Goal: Task Accomplishment & Management: Use online tool/utility

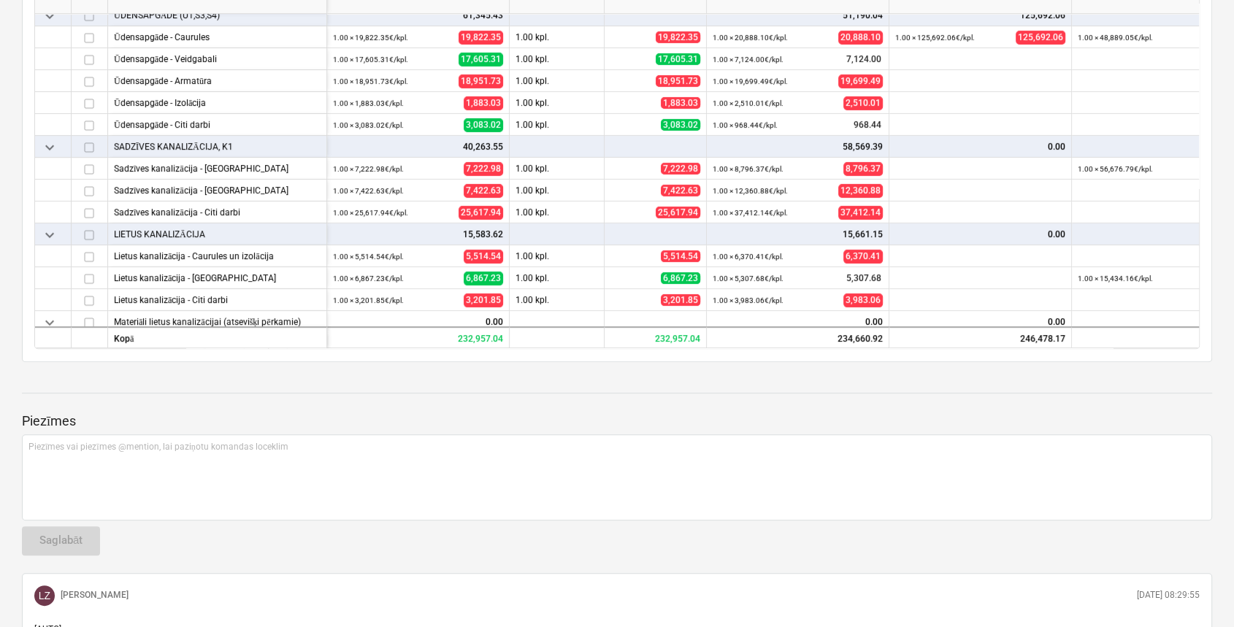
scroll to position [584, 0]
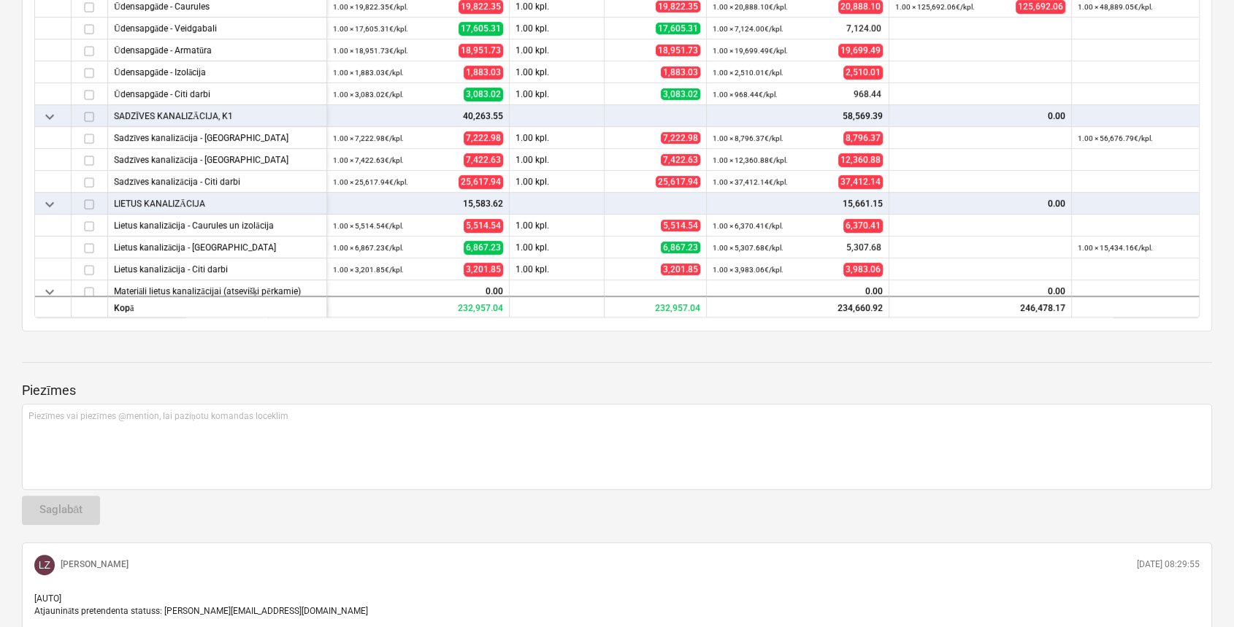
drag, startPoint x: 779, startPoint y: 321, endPoint x: 838, endPoint y: 326, distance: 59.3
click at [838, 326] on div "keyboard_arrow_down rindas Pārskatīts budžets Apjoms Mērķa izmaksas more_vert I…" at bounding box center [617, 52] width 1190 height 558
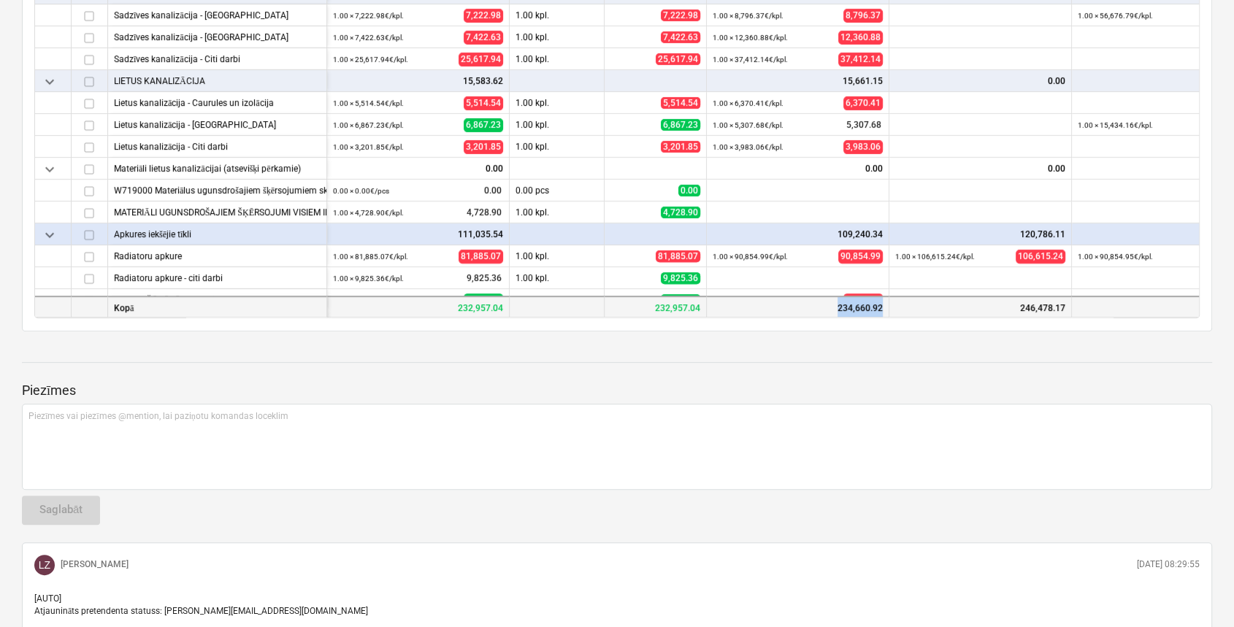
drag, startPoint x: 767, startPoint y: 310, endPoint x: 930, endPoint y: 312, distance: 163.5
click at [0, 0] on div "Kopā 232,957.04 232,957.04 234,660.92 246,478.17 229,240.30" at bounding box center [0, 0] width 0 height 0
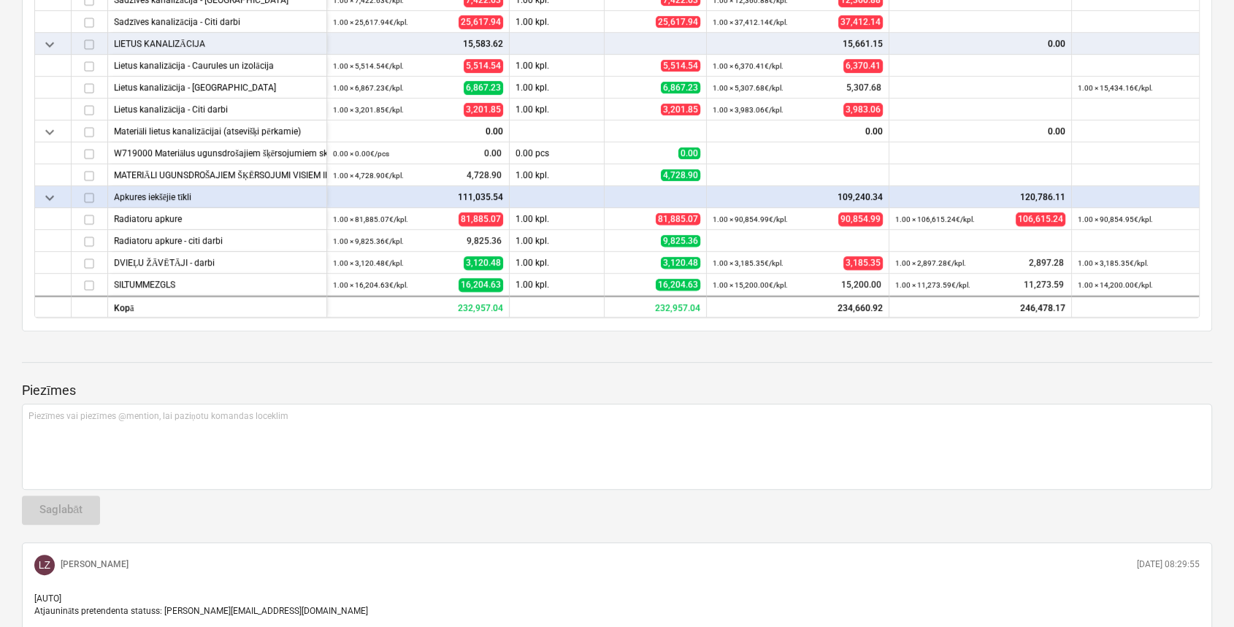
drag, startPoint x: 930, startPoint y: 312, endPoint x: 1022, endPoint y: 395, distance: 124.0
click at [1023, 395] on p "Piezīmes" at bounding box center [617, 391] width 1190 height 18
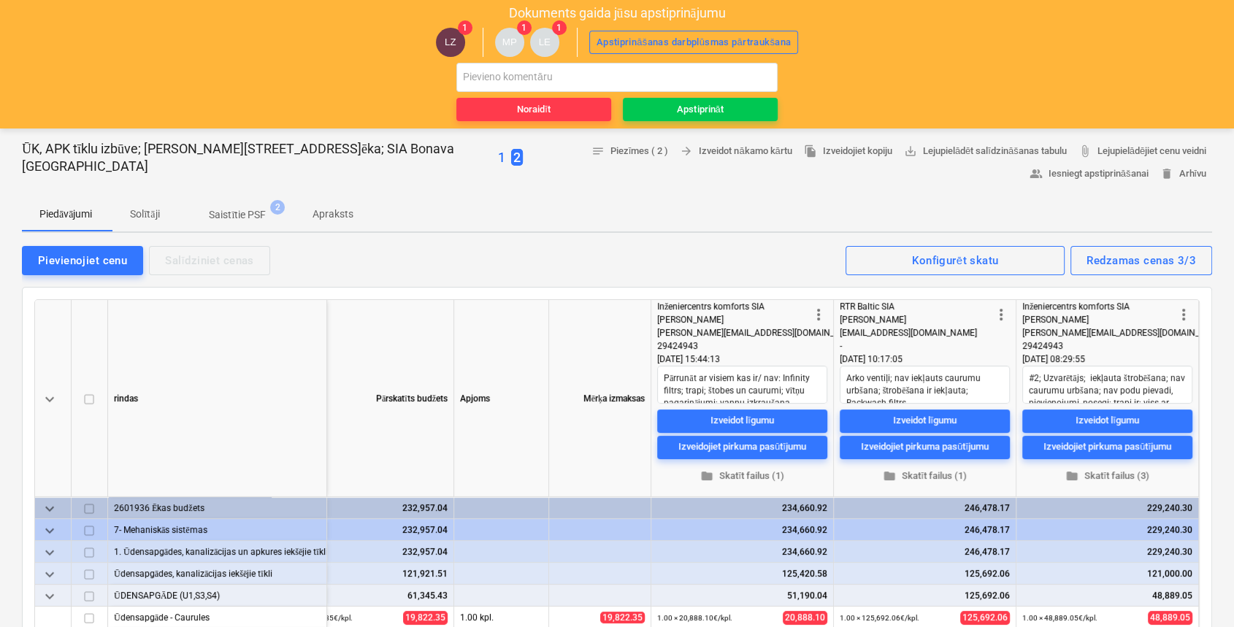
scroll to position [0, 0]
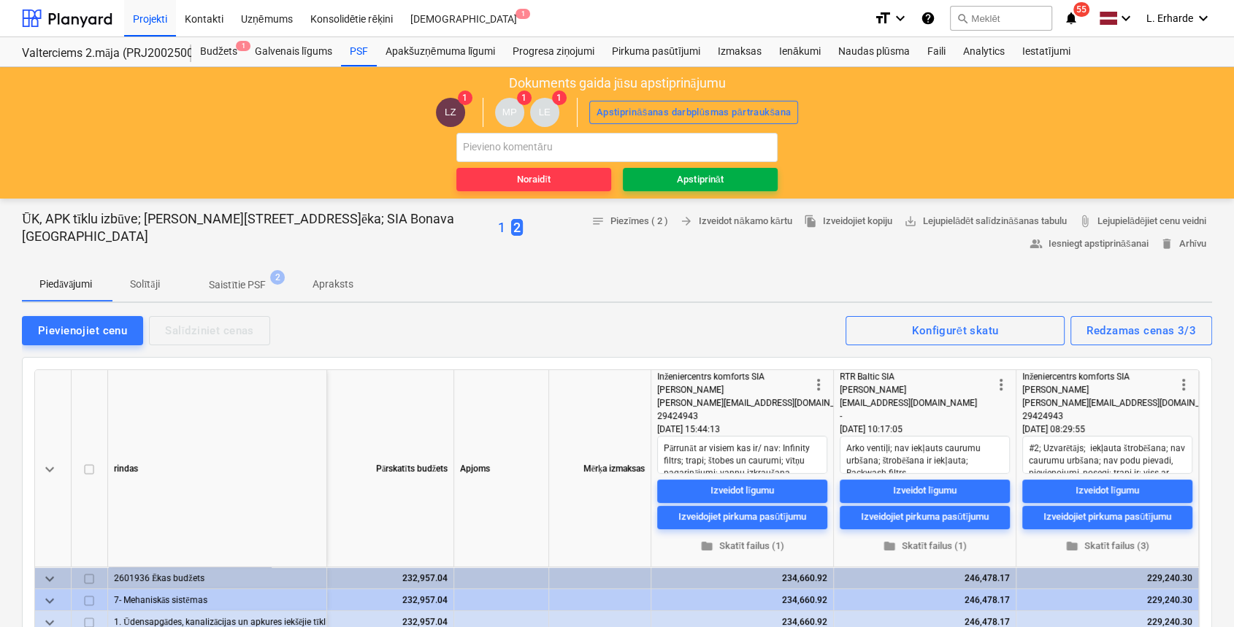
click at [716, 174] on div "Apstiprināt" at bounding box center [700, 180] width 46 height 17
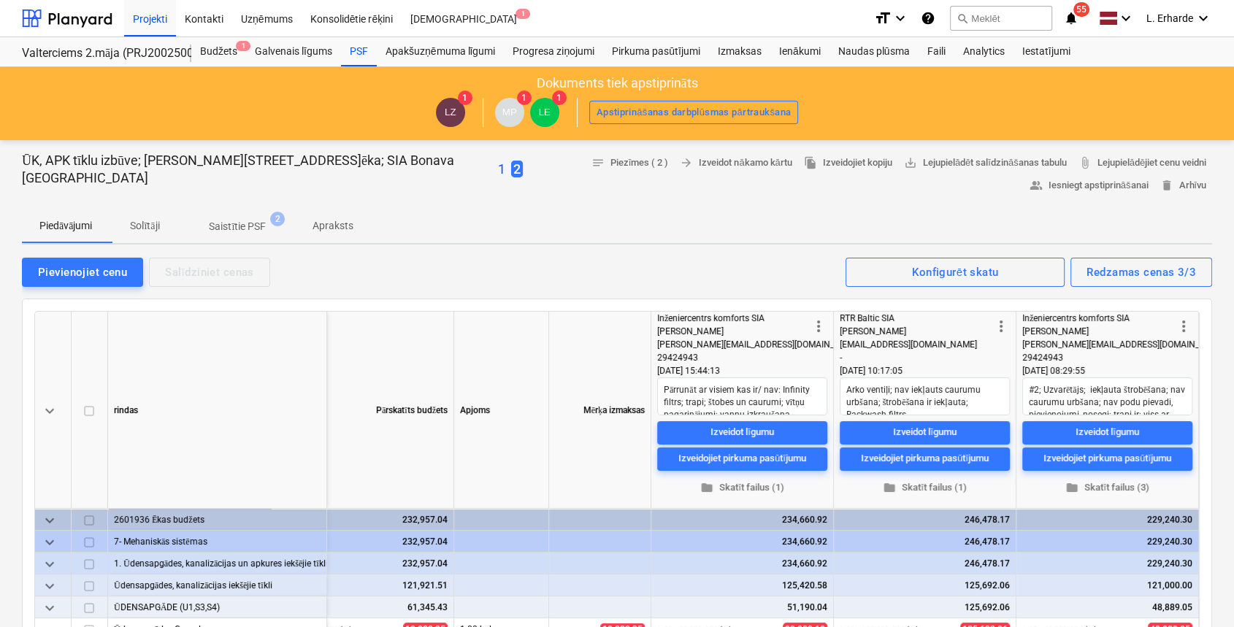
click at [694, 216] on div "Piedāvājumi Solītāji Saistītie PSF 2 Apraksts" at bounding box center [617, 225] width 1190 height 35
click at [359, 46] on div "PSF" at bounding box center [359, 51] width 36 height 29
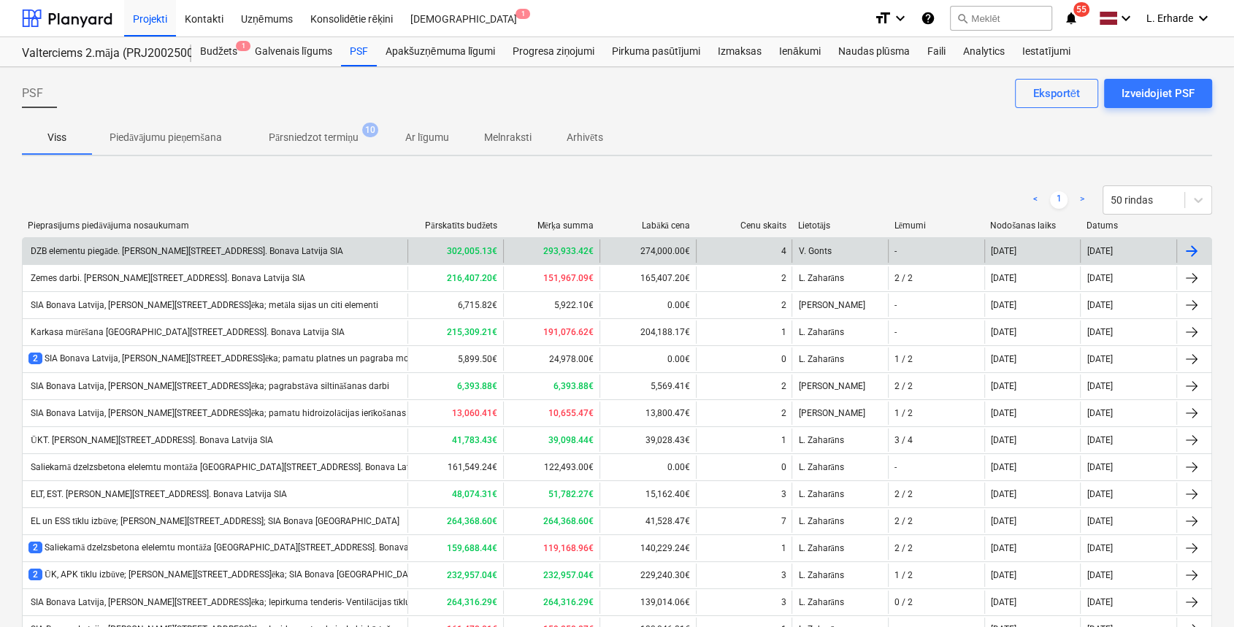
click at [276, 250] on div "DZB elementu piegāde. Ēvalda Valtera iela 44, 2.ēka. Bonava Latvija SIA" at bounding box center [185, 251] width 315 height 11
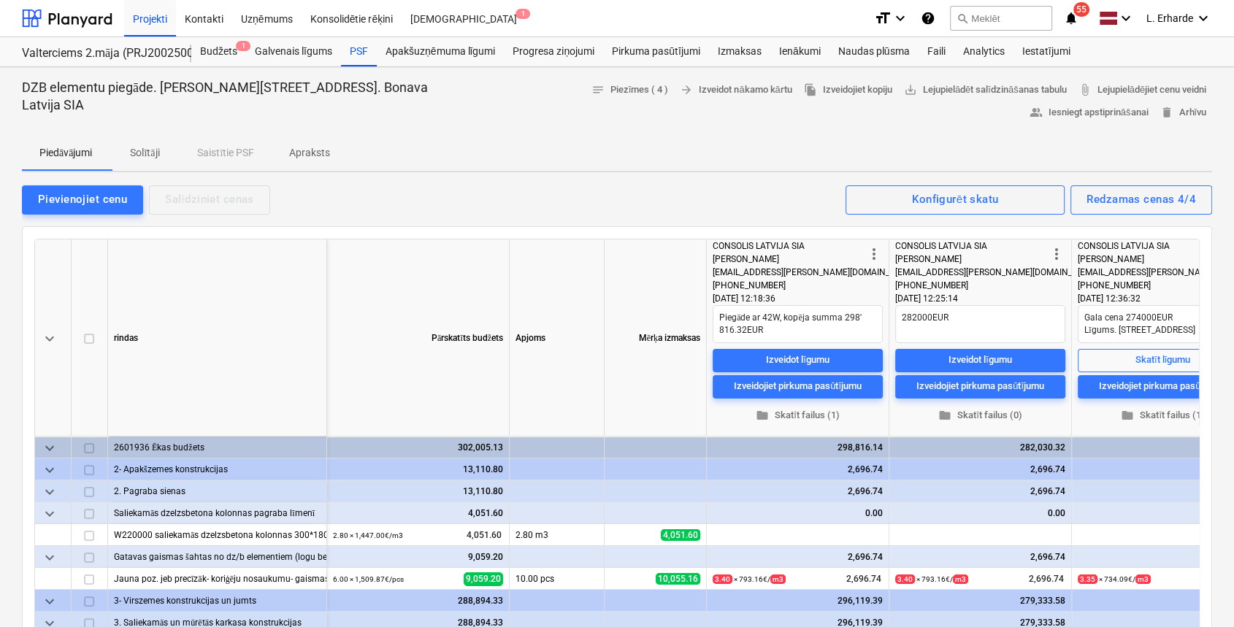
scroll to position [86, 0]
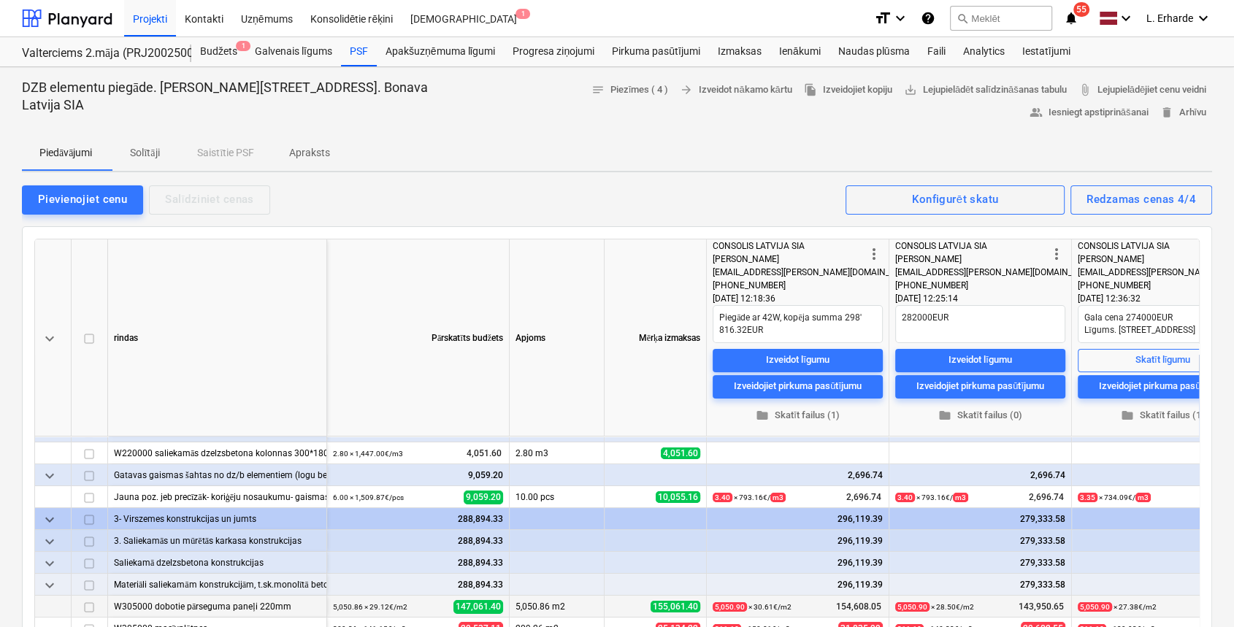
type textarea "x"
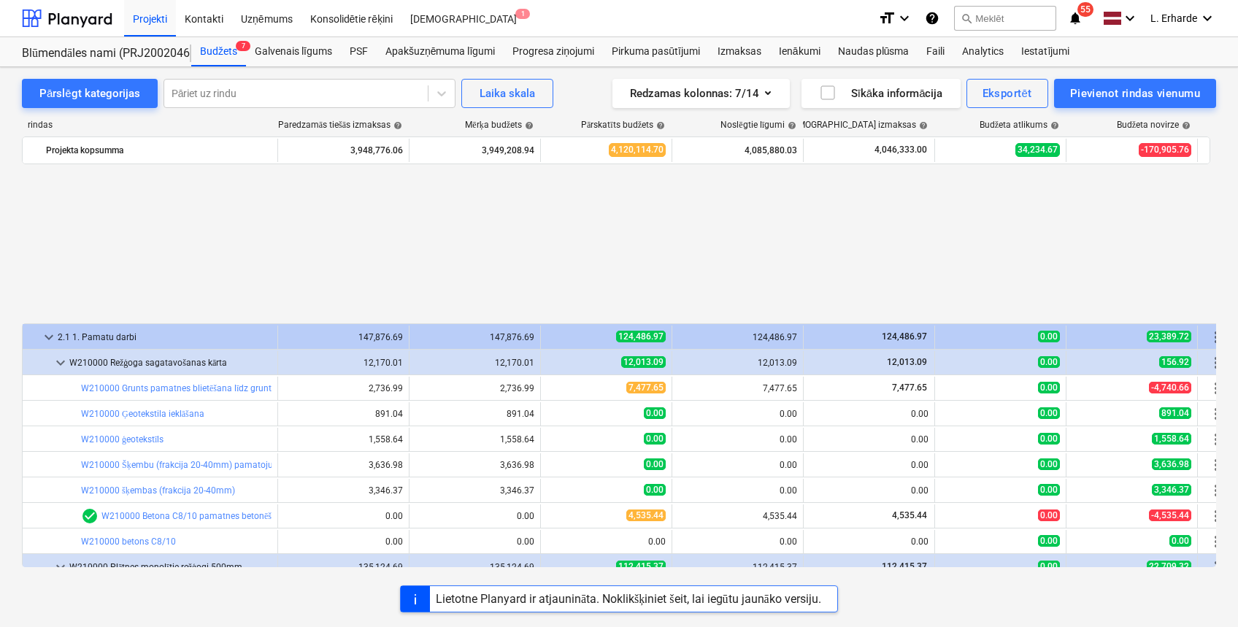
scroll to position [681, 0]
